Goal: Navigation & Orientation: Find specific page/section

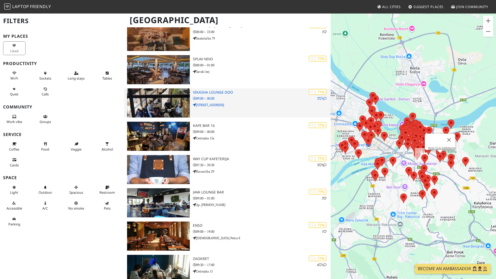
scroll to position [1665, 0]
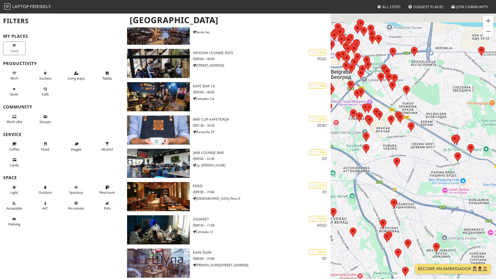
drag, startPoint x: 374, startPoint y: 107, endPoint x: 440, endPoint y: 163, distance: 86.7
click at [440, 163] on div "To navigate, press the arrow keys." at bounding box center [413, 152] width 165 height 279
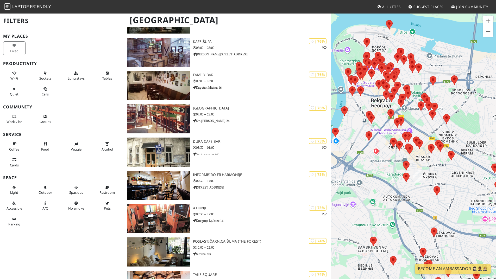
scroll to position [1910, 0]
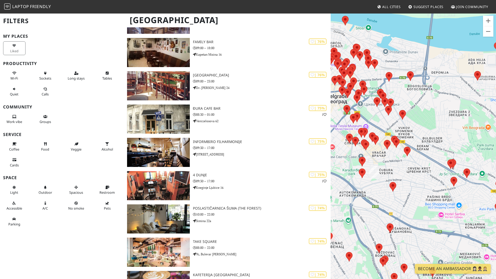
drag, startPoint x: 461, startPoint y: 177, endPoint x: 402, endPoint y: 171, distance: 59.4
click at [406, 171] on div "To navigate, press the arrow keys." at bounding box center [413, 152] width 165 height 279
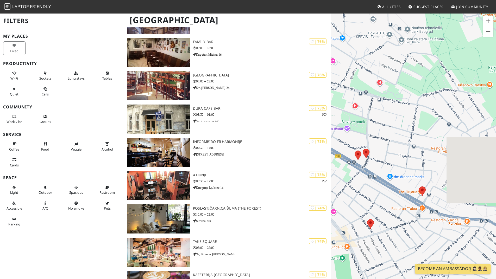
drag, startPoint x: 470, startPoint y: 166, endPoint x: 391, endPoint y: 175, distance: 80.0
click at [391, 176] on div "To navigate, press the arrow keys." at bounding box center [413, 152] width 165 height 279
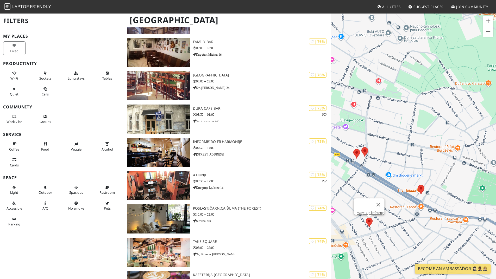
click at [366, 218] on area at bounding box center [366, 218] width 0 height 0
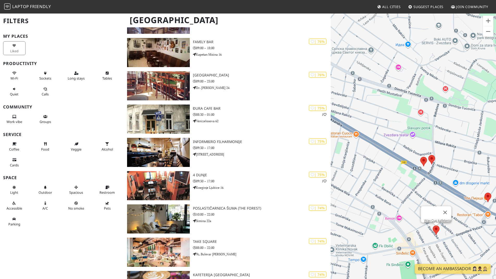
drag, startPoint x: 375, startPoint y: 115, endPoint x: 464, endPoint y: 125, distance: 89.3
click at [464, 125] on div "To navigate, press the arrow keys. Way Cup kafeterija" at bounding box center [413, 152] width 165 height 279
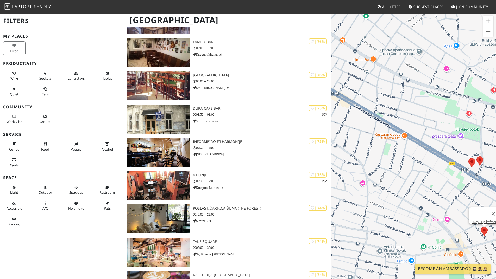
drag, startPoint x: 393, startPoint y: 94, endPoint x: 433, endPoint y: 143, distance: 63.1
click at [433, 142] on div "To navigate, press the arrow keys. Way Cup kafeterija" at bounding box center [413, 152] width 165 height 279
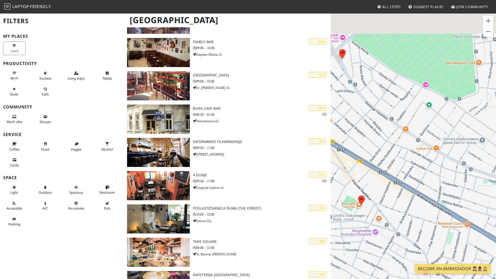
drag, startPoint x: 404, startPoint y: 102, endPoint x: 488, endPoint y: 205, distance: 132.7
click at [488, 205] on div "To navigate, press the arrow keys. Way Cup kafeterija" at bounding box center [413, 152] width 165 height 279
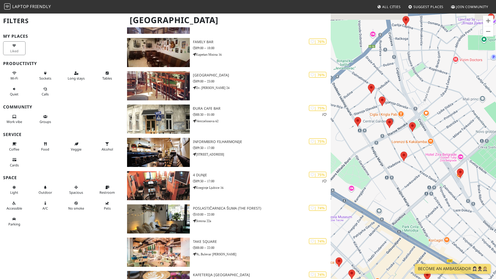
drag, startPoint x: 397, startPoint y: 152, endPoint x: 435, endPoint y: 198, distance: 59.9
click at [435, 198] on div "To navigate, press the arrow keys. Way Cup kafeterija" at bounding box center [413, 152] width 165 height 279
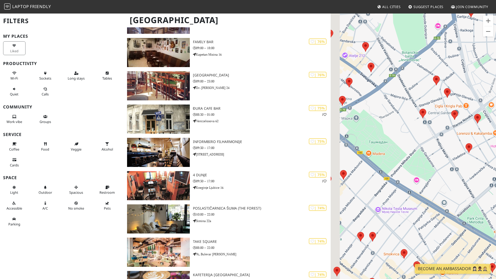
drag, startPoint x: 392, startPoint y: 174, endPoint x: 487, endPoint y: 203, distance: 98.8
click at [487, 203] on div "To navigate, press the arrow keys. Way Cup kafeterija" at bounding box center [413, 152] width 165 height 279
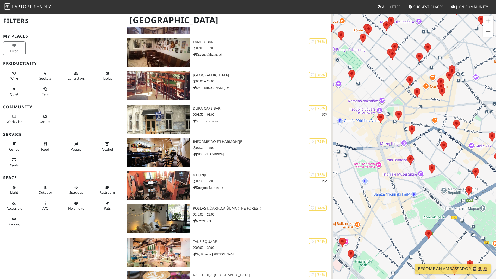
drag, startPoint x: 368, startPoint y: 116, endPoint x: 446, endPoint y: 160, distance: 89.4
click at [452, 163] on div "To navigate, press the arrow keys. Way Cup kafeterija" at bounding box center [413, 152] width 165 height 279
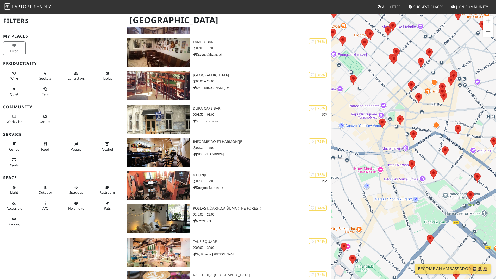
drag, startPoint x: 372, startPoint y: 134, endPoint x: 375, endPoint y: 153, distance: 19.6
click at [375, 153] on div "To navigate, press the arrow keys. Way Cup kafeterija" at bounding box center [413, 152] width 165 height 279
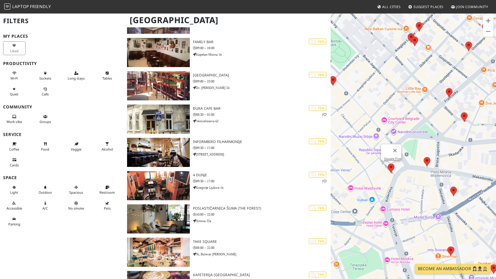
click at [388, 164] on area at bounding box center [388, 164] width 0 height 0
click at [424, 157] on area at bounding box center [424, 157] width 0 height 0
click at [446, 88] on area at bounding box center [446, 88] width 0 height 0
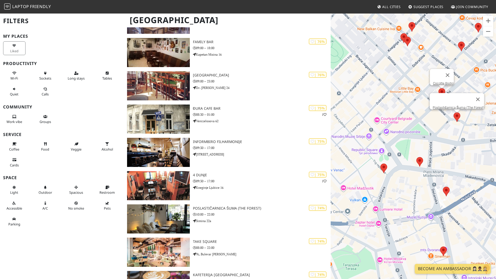
click at [464, 116] on div "To navigate, press the arrow keys. Cocotte Bistro Poslastičarnica Šuma (The For…" at bounding box center [413, 152] width 165 height 279
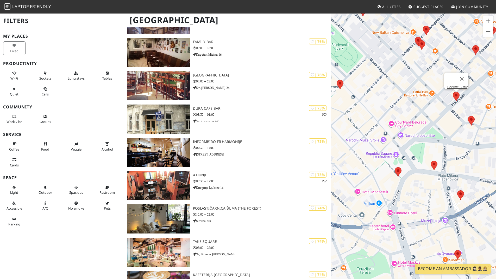
drag, startPoint x: 441, startPoint y: 127, endPoint x: 459, endPoint y: 128, distance: 18.8
click at [459, 128] on div "To navigate, press the arrow keys. Cocotte Bistro" at bounding box center [413, 152] width 165 height 279
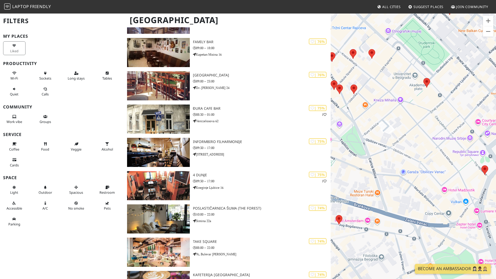
click at [348, 91] on div "To navigate, press the arrow keys. Cocotte Bistro" at bounding box center [413, 152] width 165 height 279
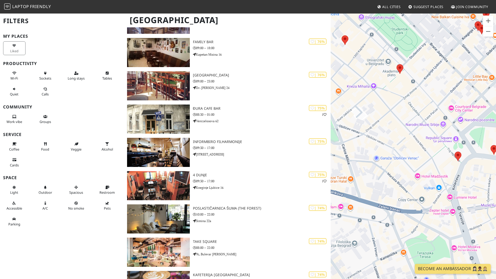
drag, startPoint x: 462, startPoint y: 159, endPoint x: 400, endPoint y: 139, distance: 65.4
click at [400, 140] on div "To navigate, press the arrow keys. Cocotte Bistro" at bounding box center [413, 152] width 165 height 279
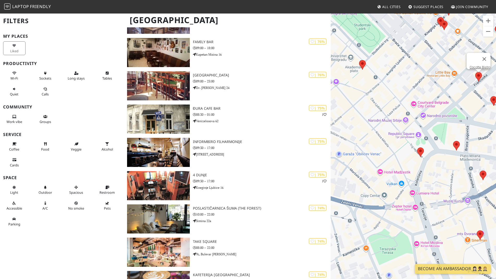
drag, startPoint x: 471, startPoint y: 78, endPoint x: 443, endPoint y: 98, distance: 35.2
click at [448, 107] on div "To navigate, press the arrow keys. Cocotte Bistro" at bounding box center [413, 152] width 165 height 279
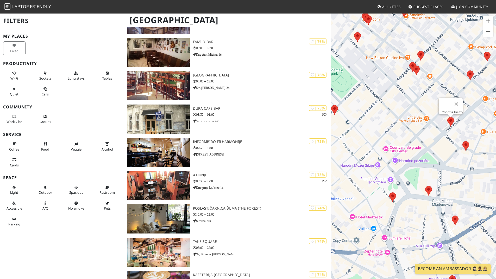
drag, startPoint x: 477, startPoint y: 130, endPoint x: 433, endPoint y: 125, distance: 44.3
click at [433, 125] on div "To navigate, press the arrow keys. Cocotte Bistro" at bounding box center [413, 152] width 165 height 279
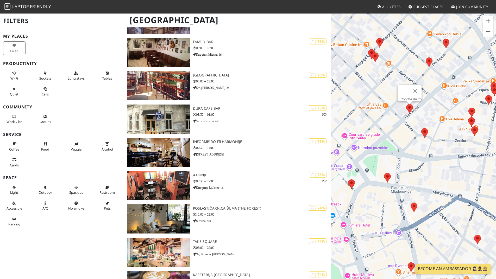
drag, startPoint x: 421, startPoint y: 163, endPoint x: 447, endPoint y: 159, distance: 27.1
click at [444, 161] on div "To navigate, press the arrow keys. Cocotte Bistro" at bounding box center [413, 152] width 165 height 279
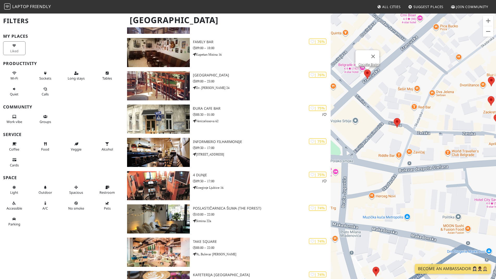
drag, startPoint x: 451, startPoint y: 134, endPoint x: 468, endPoint y: 142, distance: 18.4
click at [468, 142] on div "To navigate, press the arrow keys. Cocotte Bistro" at bounding box center [413, 152] width 165 height 279
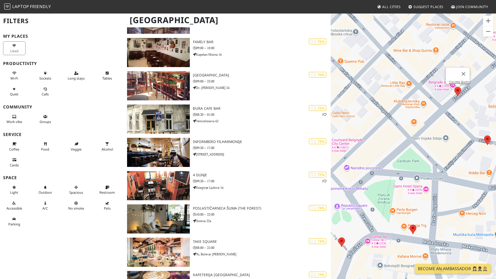
drag, startPoint x: 405, startPoint y: 168, endPoint x: 439, endPoint y: 181, distance: 36.8
click at [489, 181] on div "To navigate, press the arrow keys. Cocotte Bistro" at bounding box center [413, 152] width 165 height 279
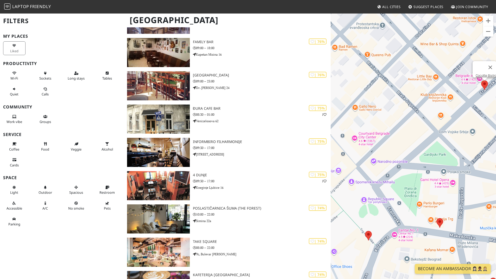
drag, startPoint x: 432, startPoint y: 185, endPoint x: 469, endPoint y: 180, distance: 37.6
click at [469, 180] on div "To navigate, press the arrow keys. Cocotte Bistro" at bounding box center [413, 152] width 165 height 279
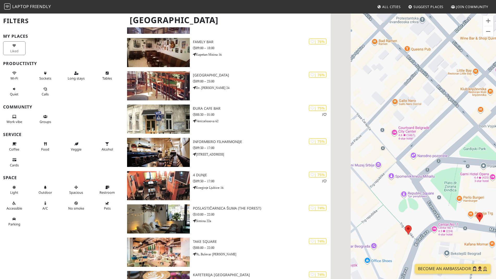
drag, startPoint x: 377, startPoint y: 164, endPoint x: 408, endPoint y: 160, distance: 30.6
click at [408, 160] on div "To navigate, press the arrow keys. Cocotte Bistro" at bounding box center [413, 152] width 165 height 279
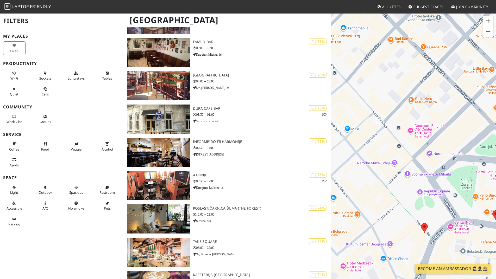
drag, startPoint x: 373, startPoint y: 152, endPoint x: 395, endPoint y: 138, distance: 26.5
click at [395, 138] on div "To navigate, press the arrow keys. Cocotte Bistro" at bounding box center [413, 152] width 165 height 279
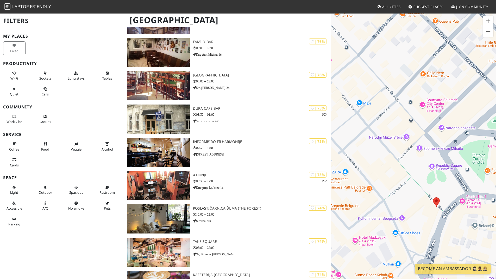
drag, startPoint x: 423, startPoint y: 188, endPoint x: 411, endPoint y: 163, distance: 28.2
click at [411, 163] on div "To navigate, press the arrow keys. Cocotte Bistro" at bounding box center [413, 152] width 165 height 279
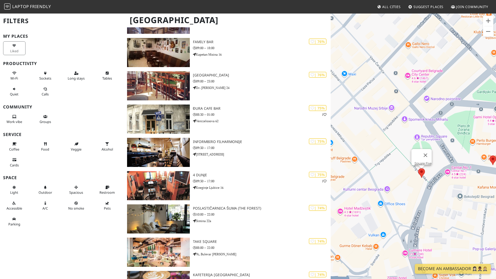
click at [418, 168] on area at bounding box center [418, 168] width 0 height 0
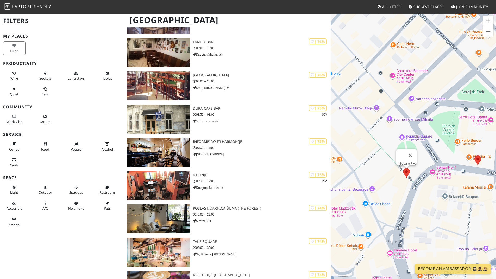
drag, startPoint x: 438, startPoint y: 155, endPoint x: 401, endPoint y: 148, distance: 37.8
click at [401, 148] on div "To navigate, press the arrow keys. Square Five" at bounding box center [413, 152] width 165 height 279
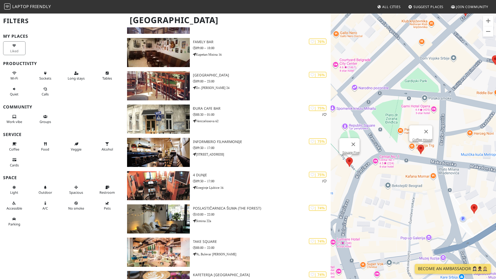
click at [417, 145] on area at bounding box center [417, 145] width 0 height 0
click at [421, 138] on link "Coffee House" at bounding box center [422, 140] width 20 height 4
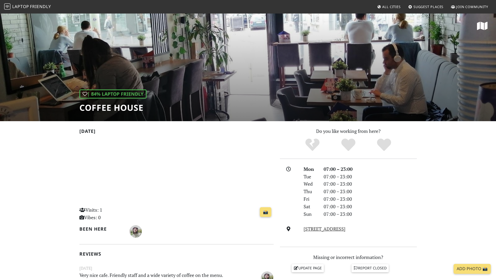
drag, startPoint x: 262, startPoint y: 64, endPoint x: 253, endPoint y: 67, distance: 8.8
click at [261, 64] on div "| 84% Laptop Friendly Coffee House" at bounding box center [248, 67] width 496 height 108
click at [131, 112] on h1 "Coffee House" at bounding box center [112, 108] width 67 height 10
